Goal: Task Accomplishment & Management: Manage account settings

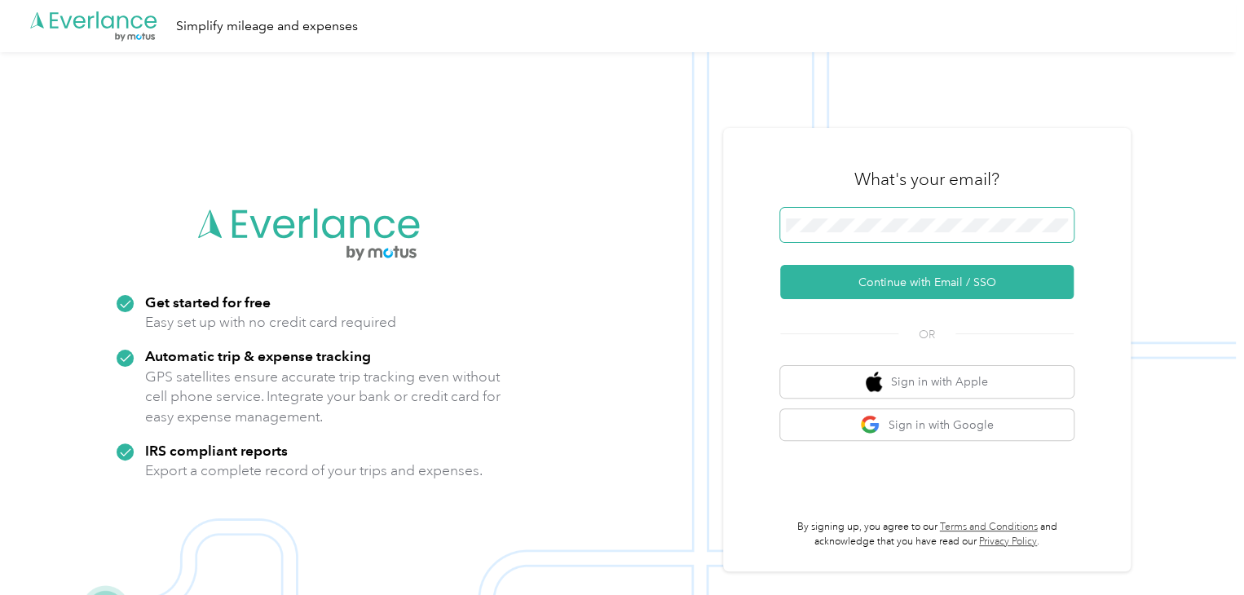
click at [866, 215] on span at bounding box center [926, 225] width 293 height 34
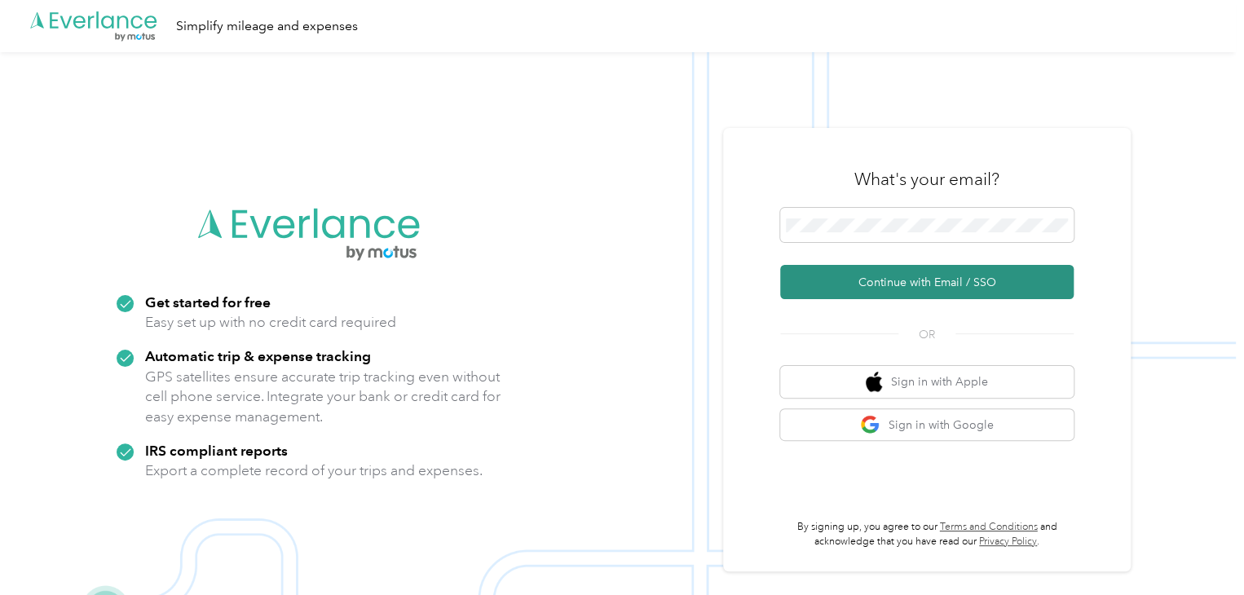
click at [880, 275] on button "Continue with Email / SSO" at bounding box center [926, 282] width 293 height 34
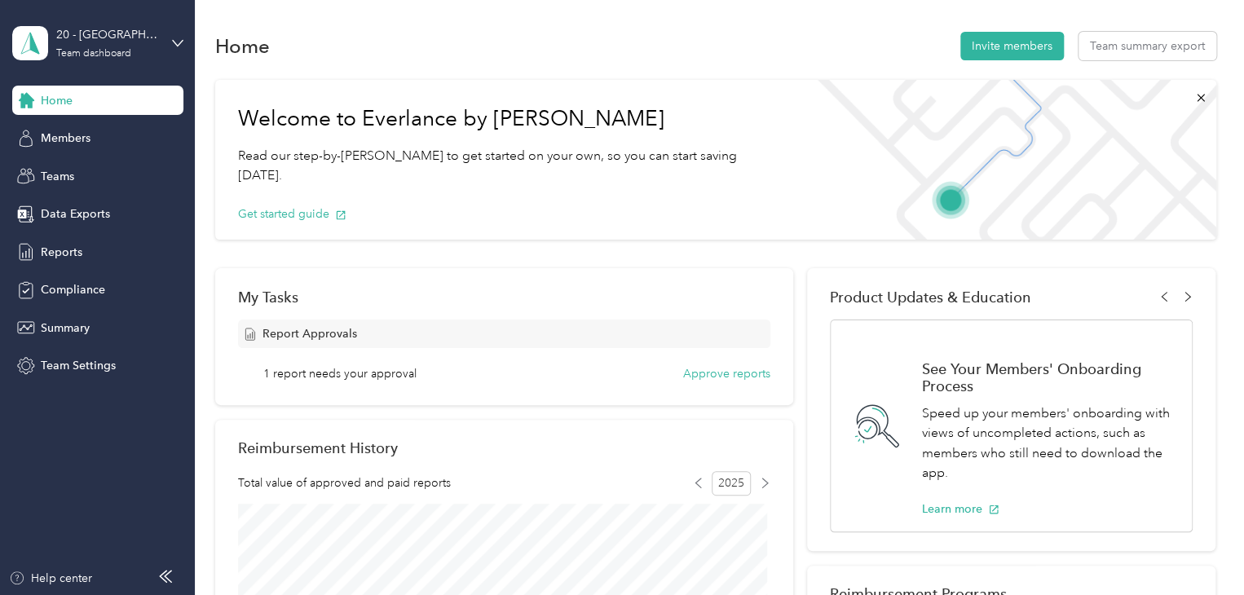
click at [754, 209] on div "Welcome to Everlance by Motus Read our step-by-[PERSON_NAME] to get started on …" at bounding box center [508, 160] width 587 height 160
click at [706, 368] on button "Approve reports" at bounding box center [726, 373] width 87 height 17
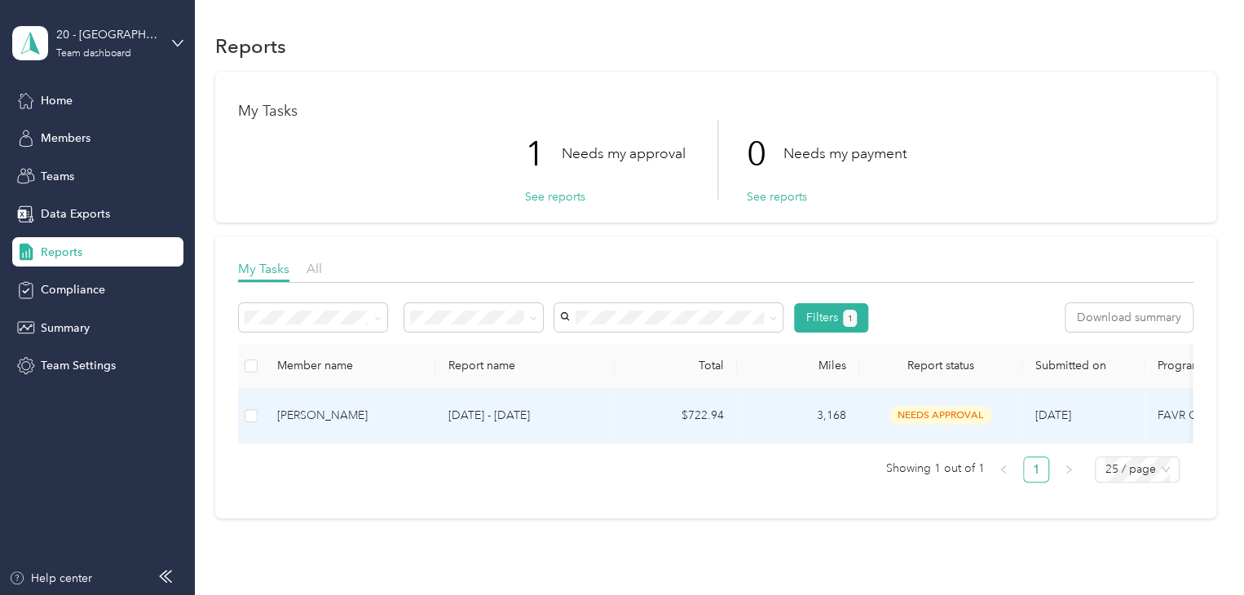
click at [942, 417] on span "needs approval" at bounding box center [940, 415] width 103 height 19
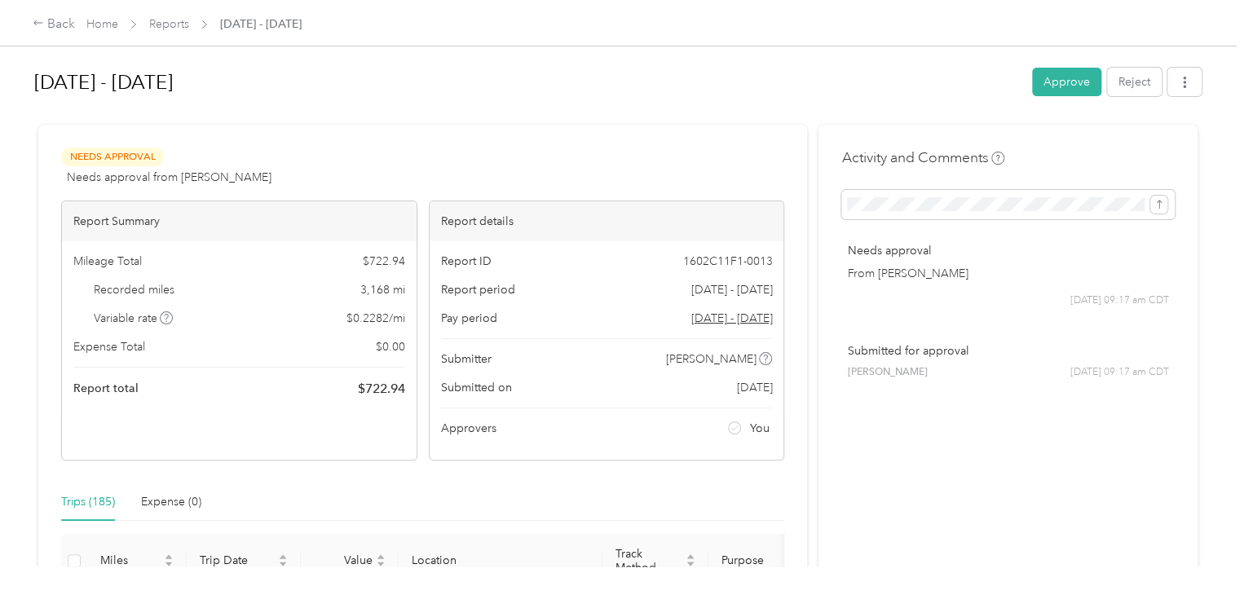
click at [1053, 79] on button "Approve" at bounding box center [1066, 82] width 69 height 29
